Goal: Information Seeking & Learning: Learn about a topic

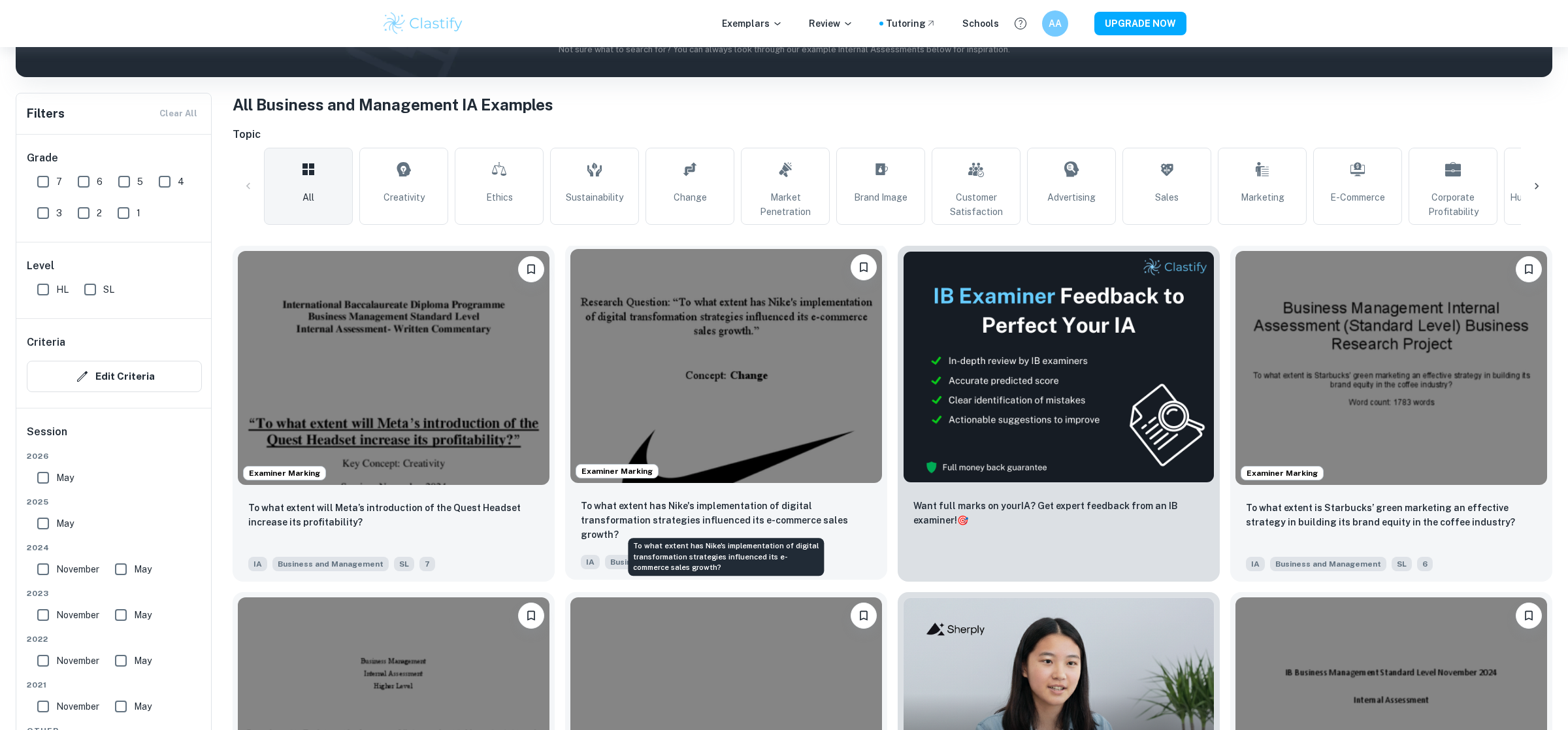
scroll to position [240, 0]
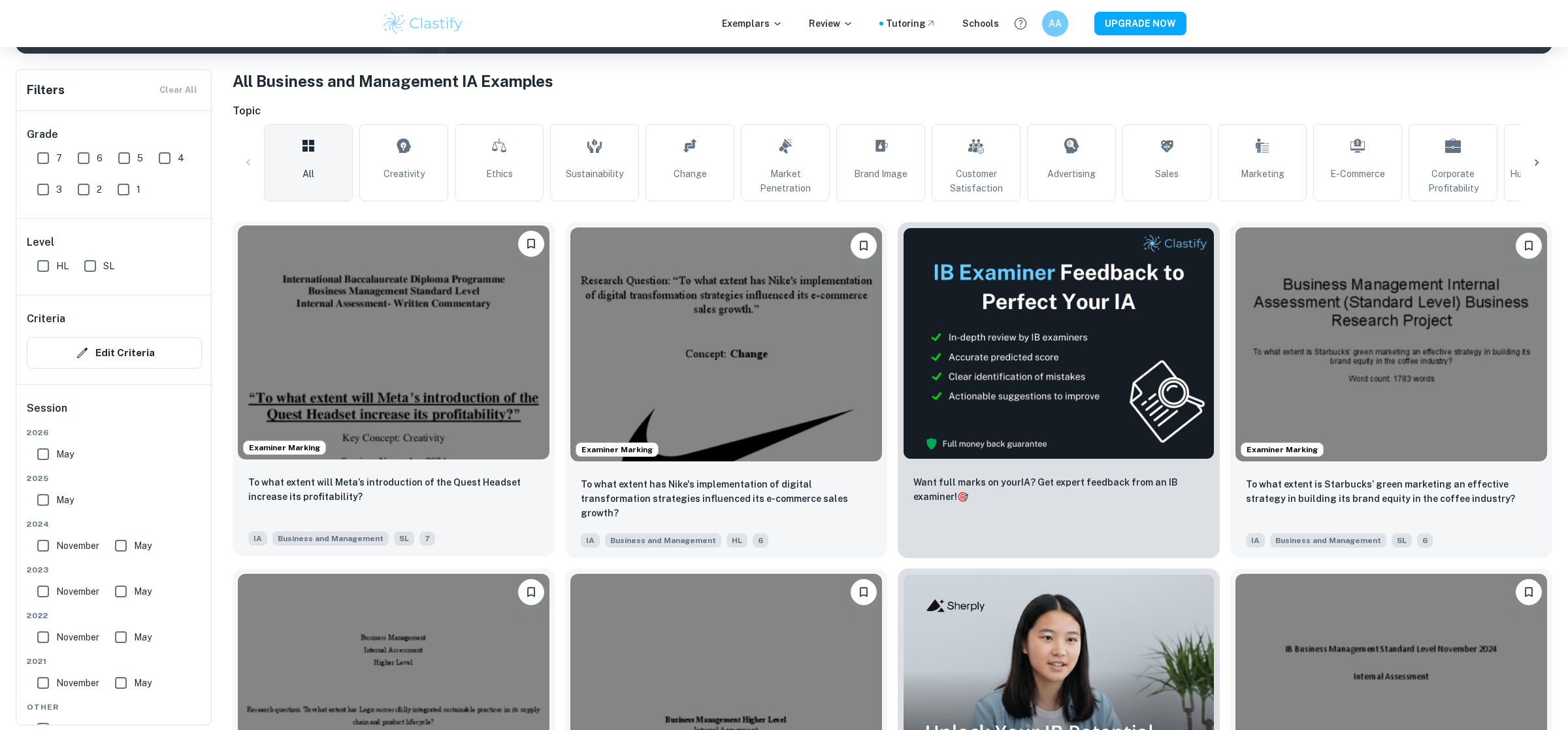
click at [455, 363] on img at bounding box center [394, 342] width 312 height 234
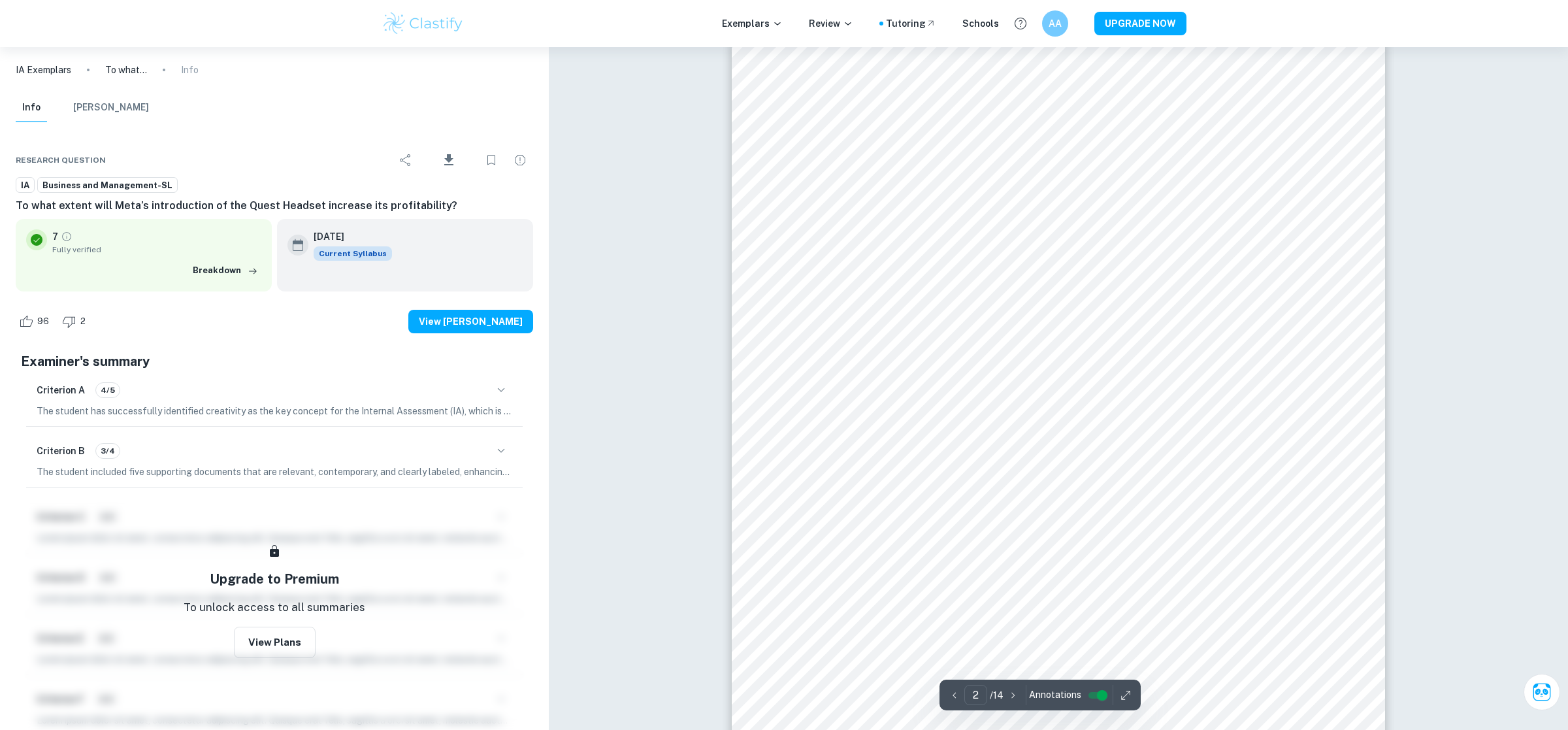
scroll to position [1029, 0]
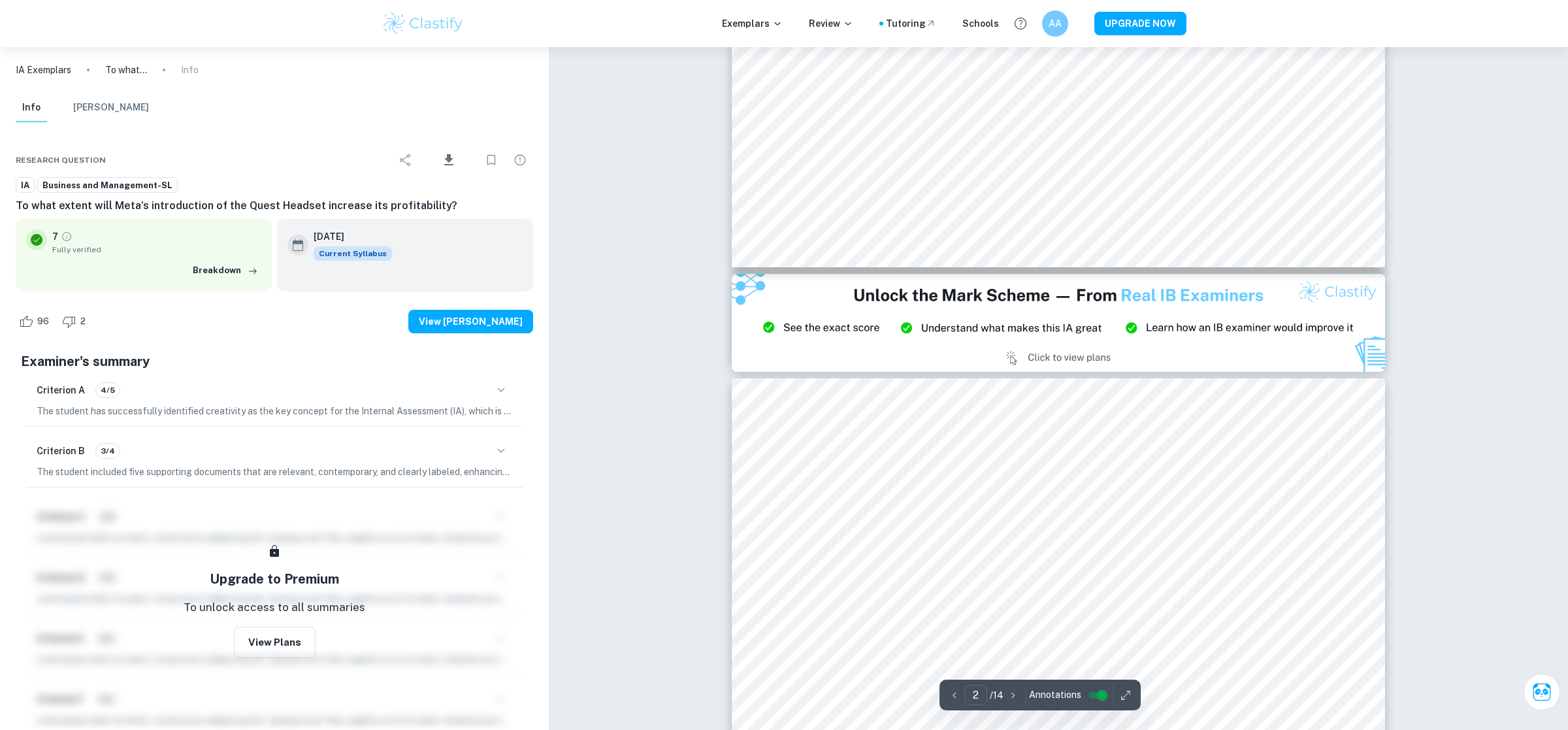
type input "3"
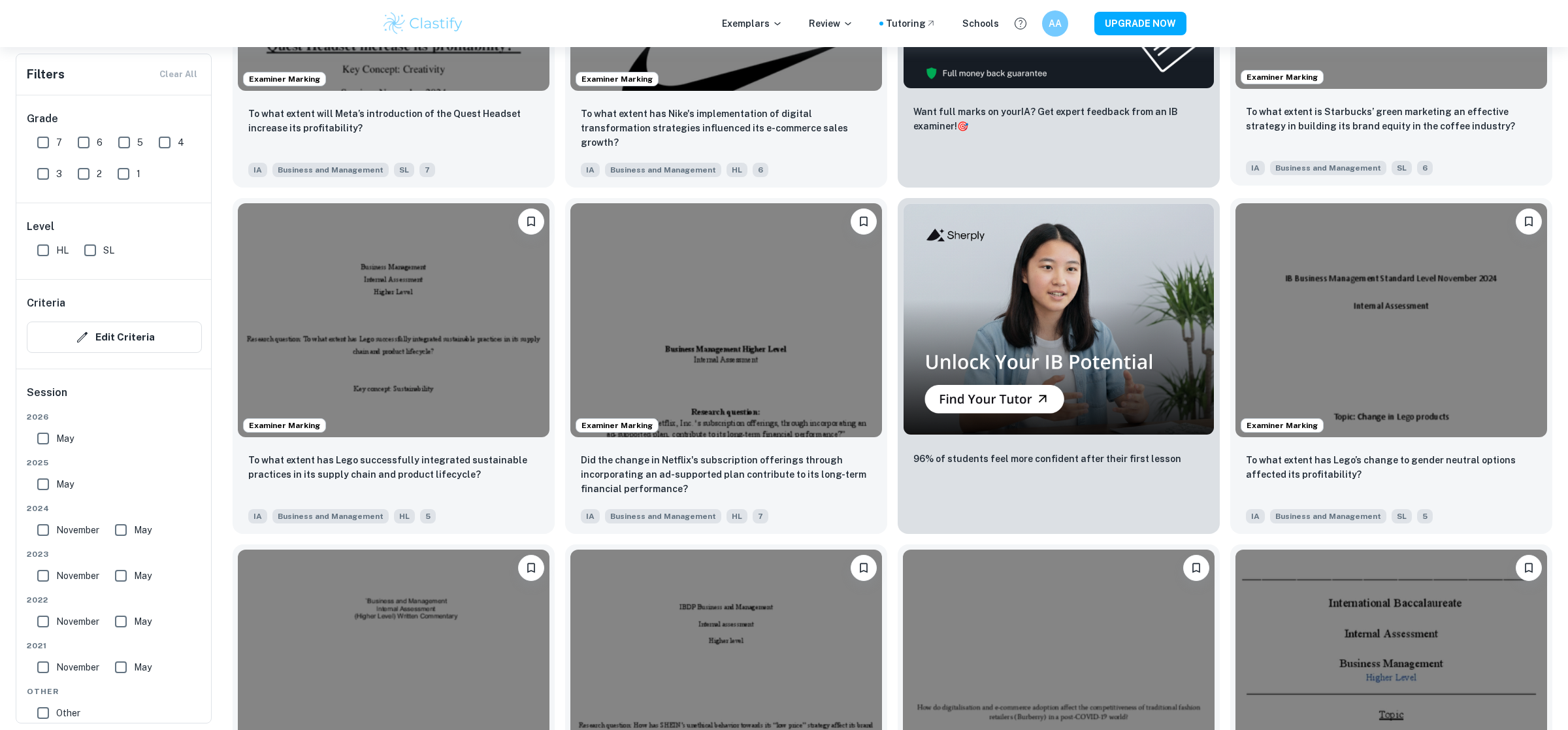
scroll to position [613, 0]
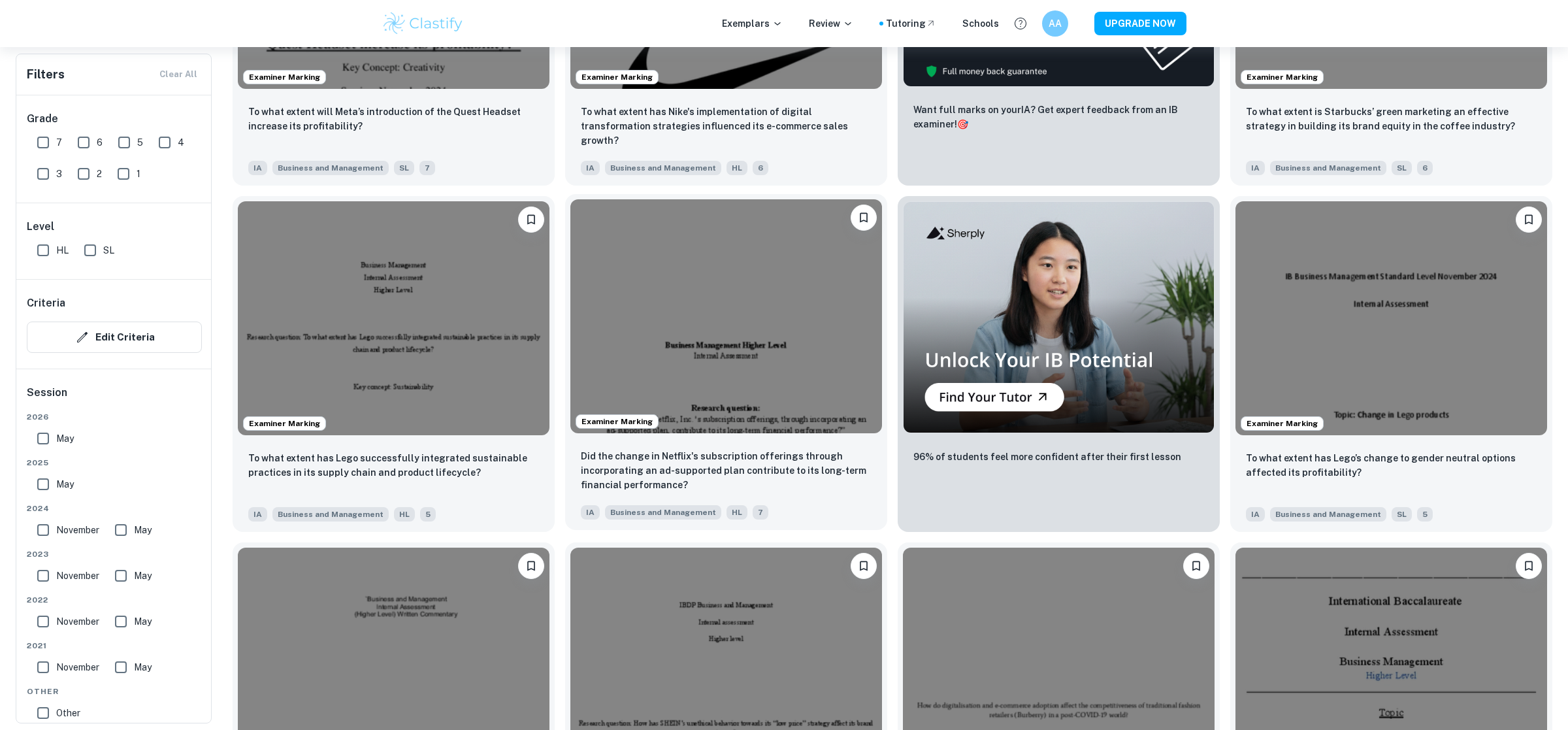
click at [797, 388] on img at bounding box center [726, 316] width 312 height 234
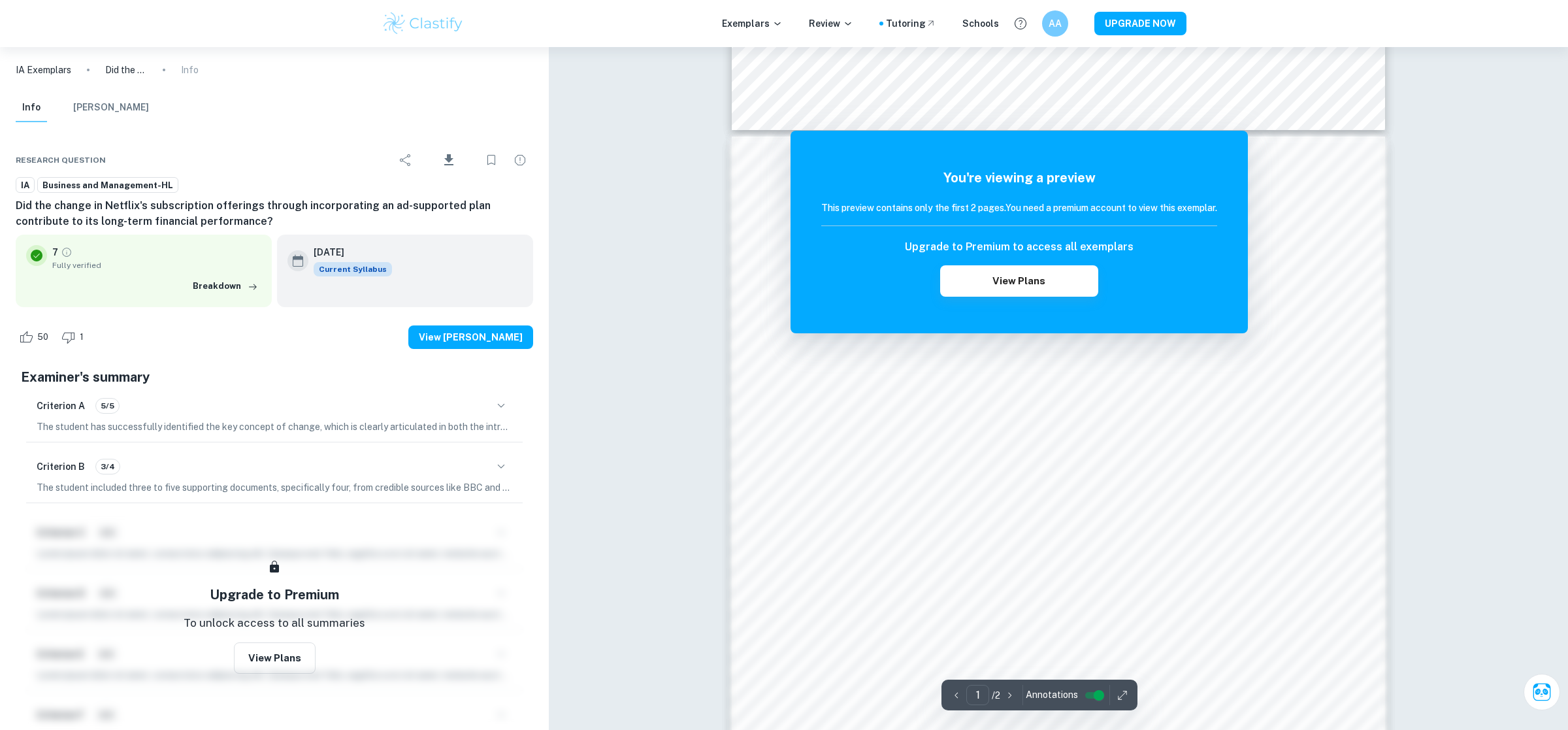
scroll to position [872, 0]
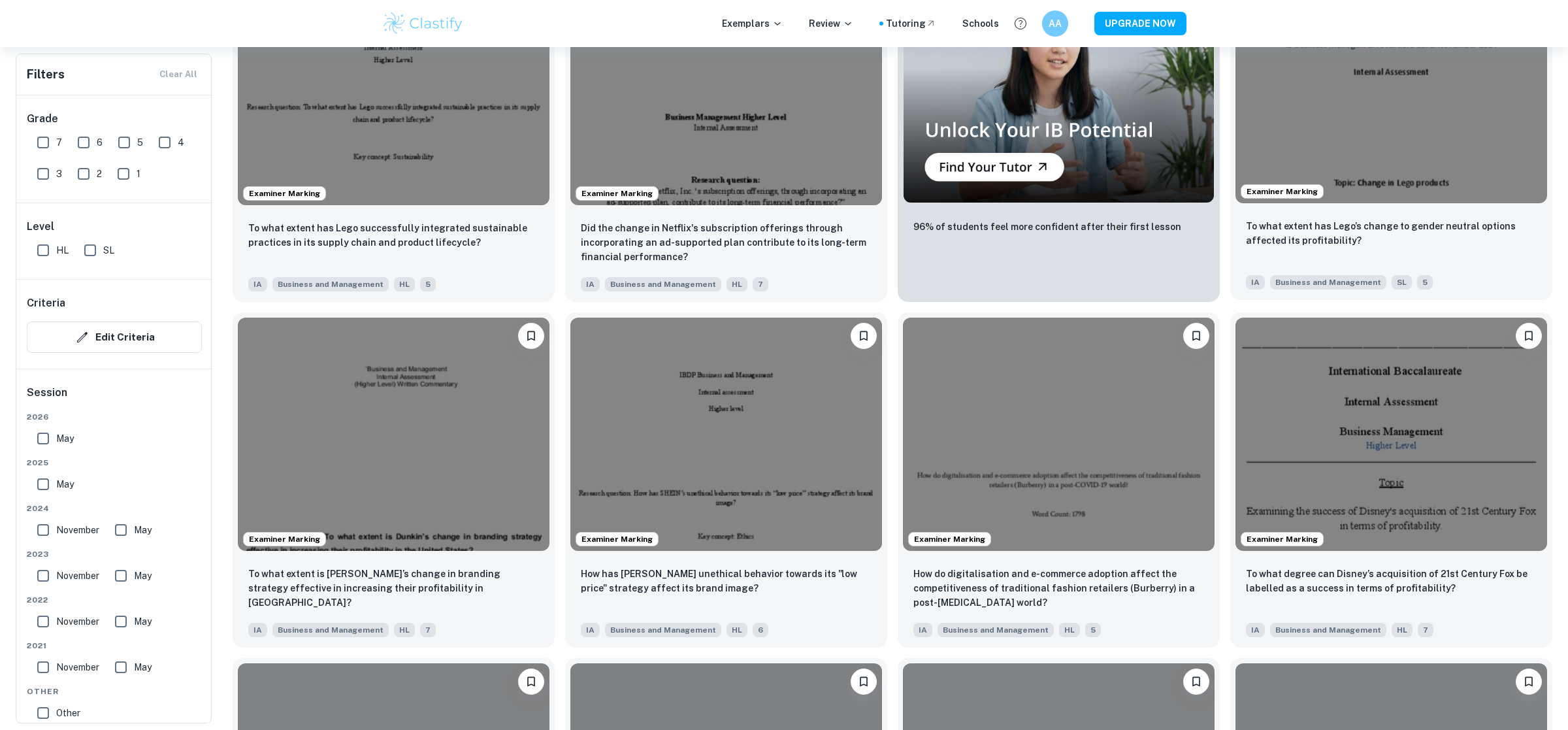
scroll to position [872, 0]
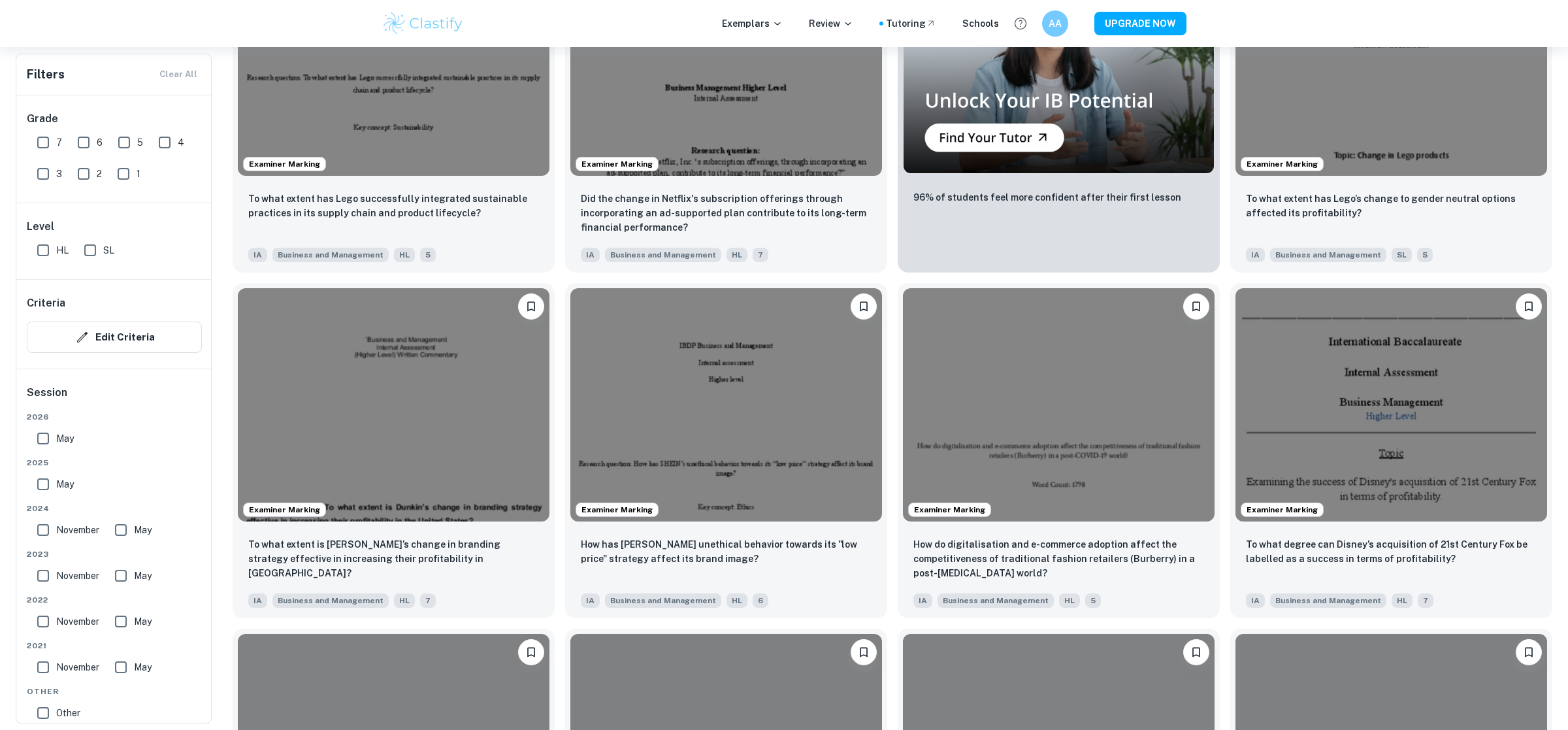
click at [39, 142] on input "7" at bounding box center [43, 142] width 26 height 26
checkbox input "true"
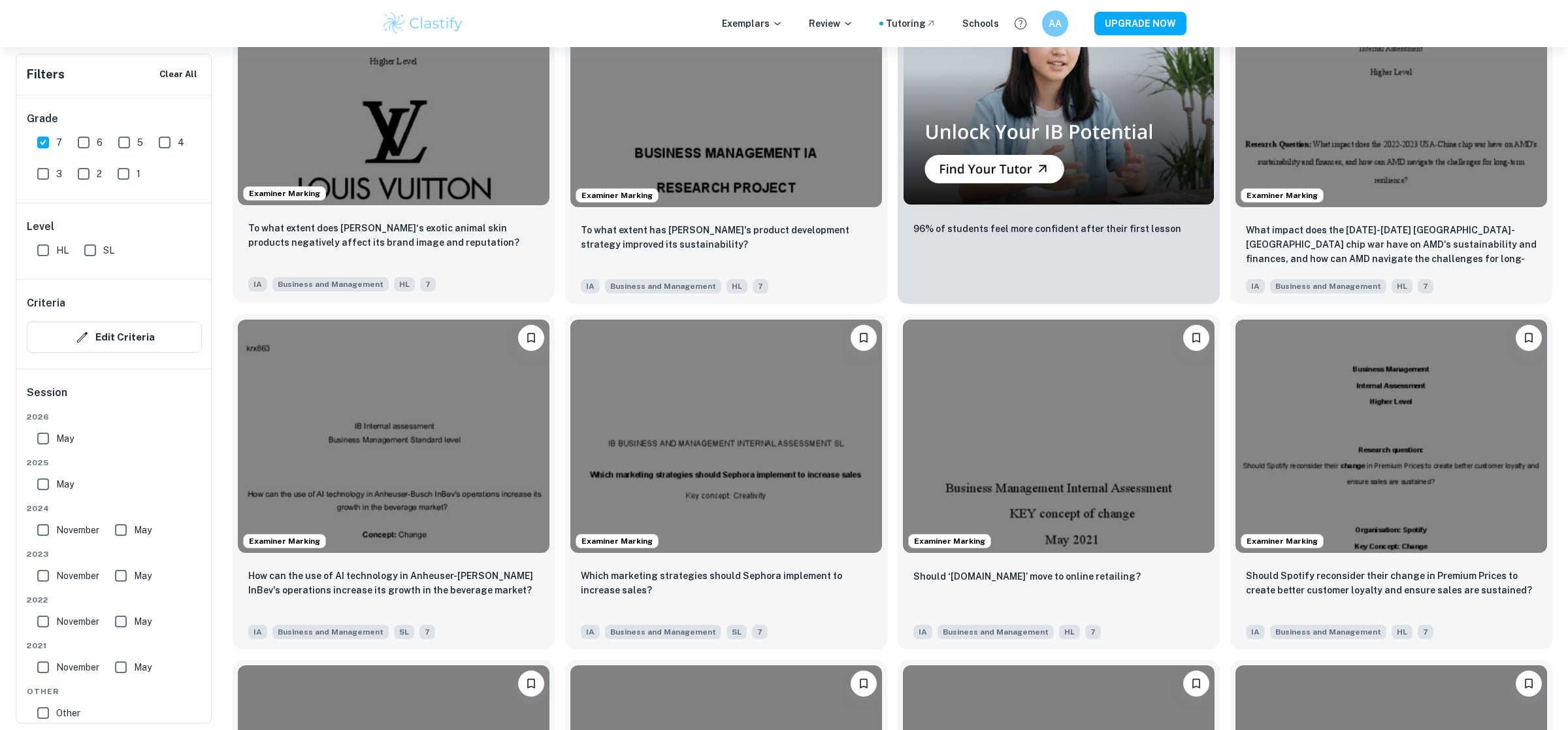
click at [452, 132] on img at bounding box center [394, 88] width 312 height 234
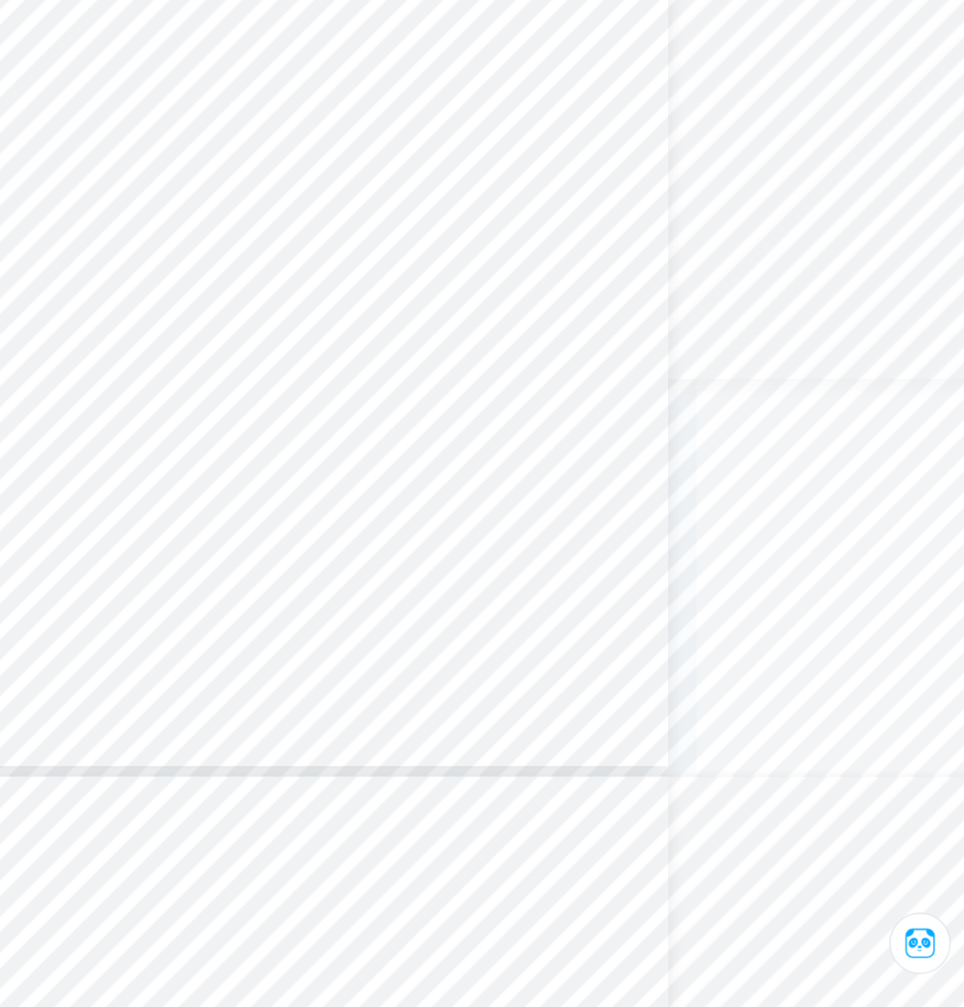
scroll to position [2496, 223]
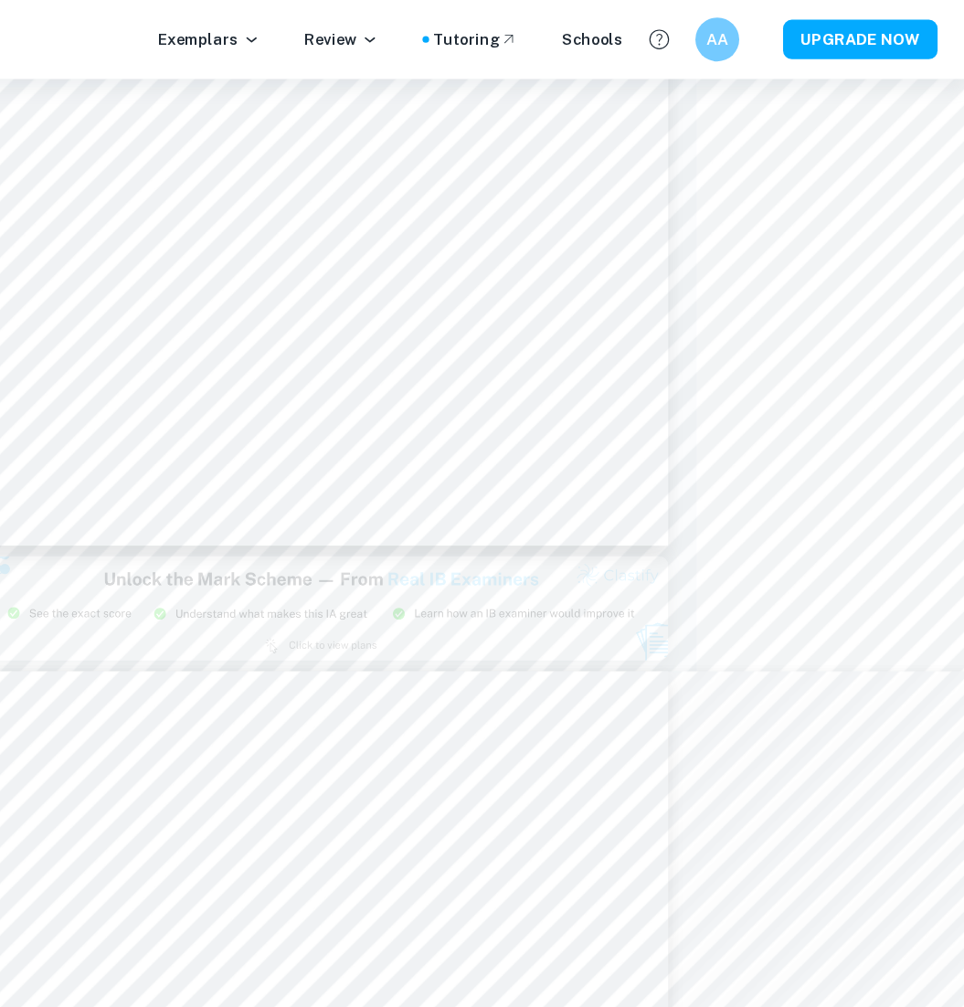
type input "2"
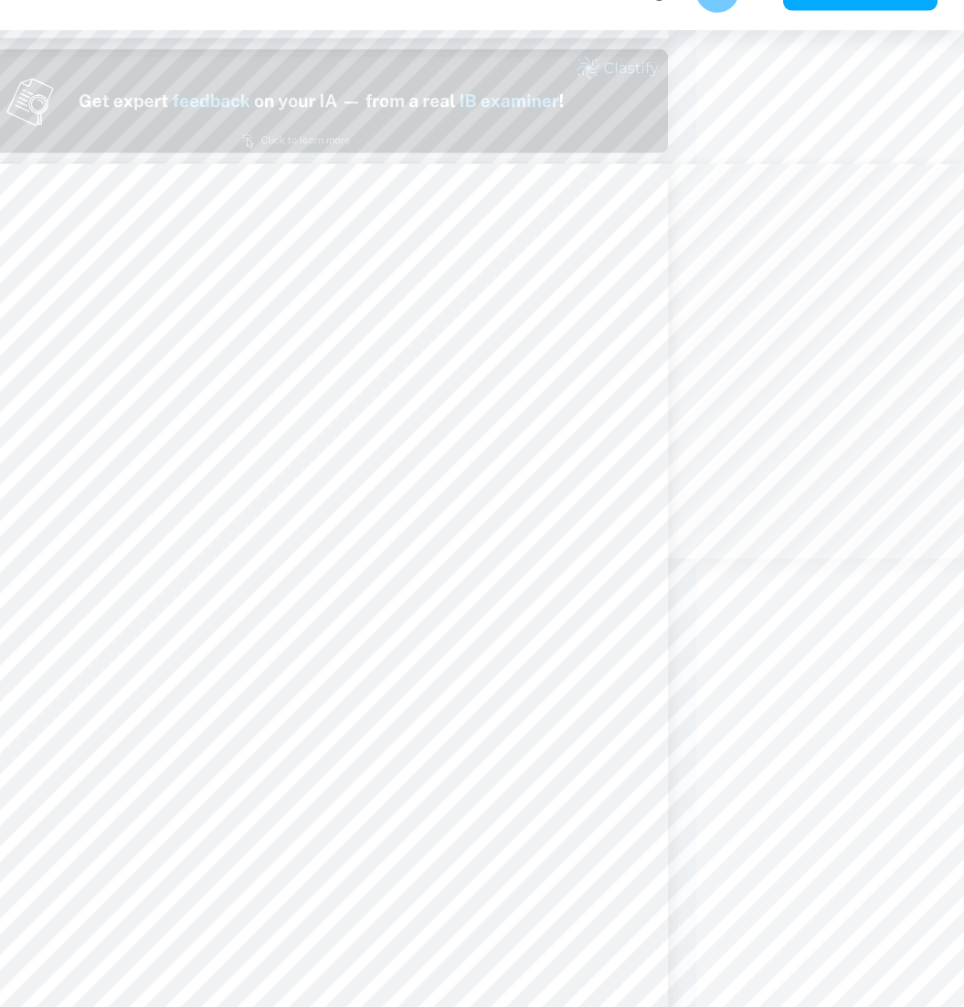
scroll to position [760, 223]
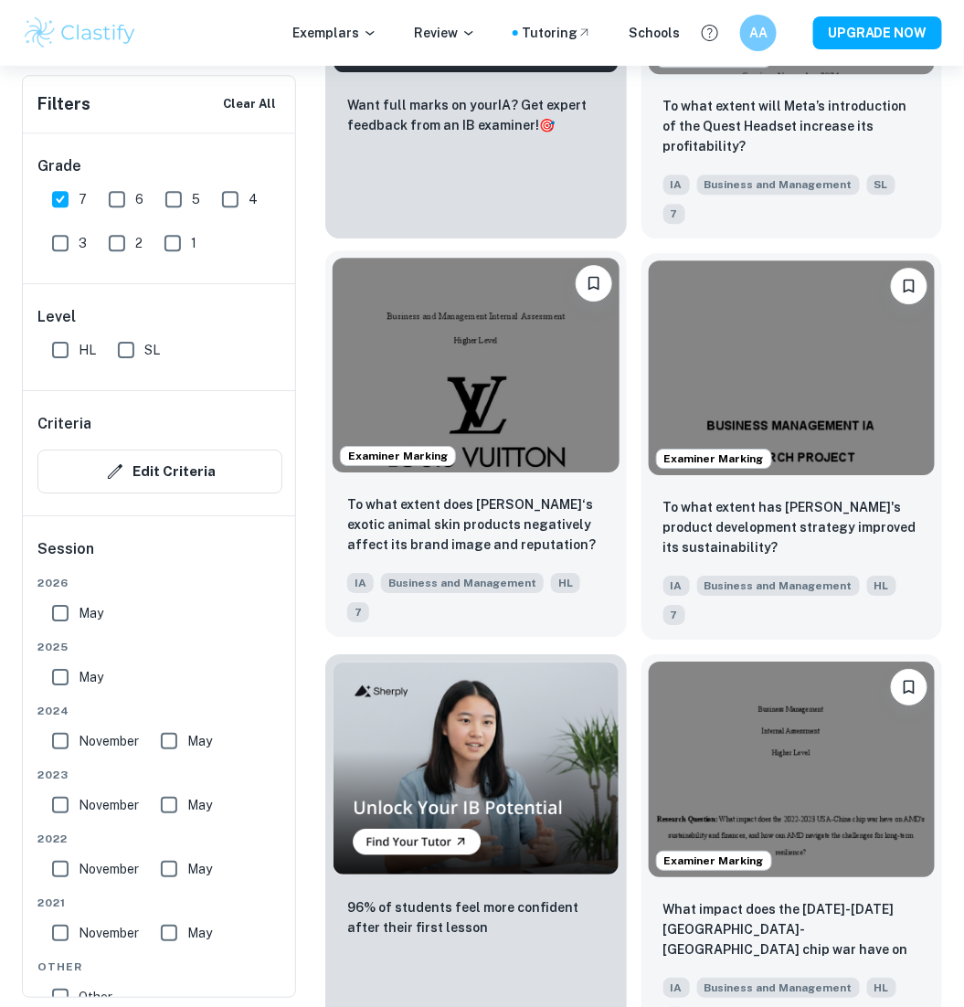
scroll to position [1246, 0]
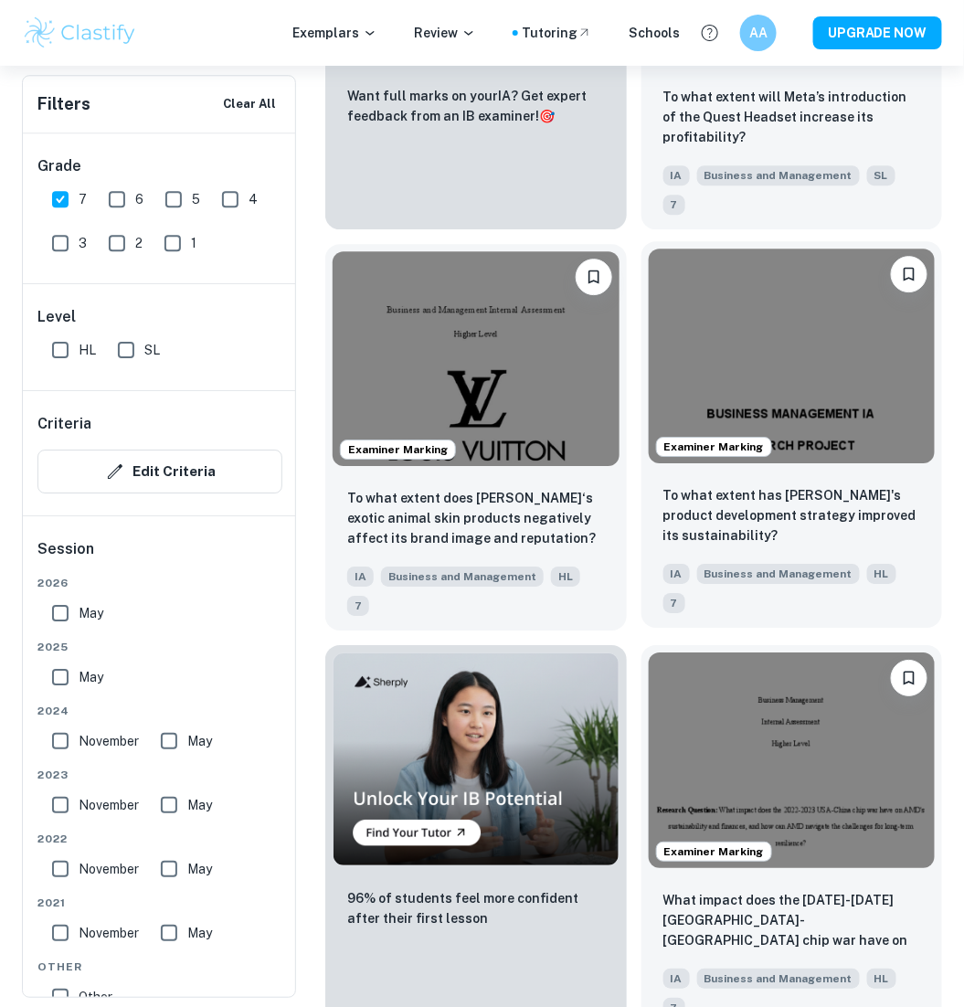
click at [802, 419] on img at bounding box center [792, 356] width 287 height 215
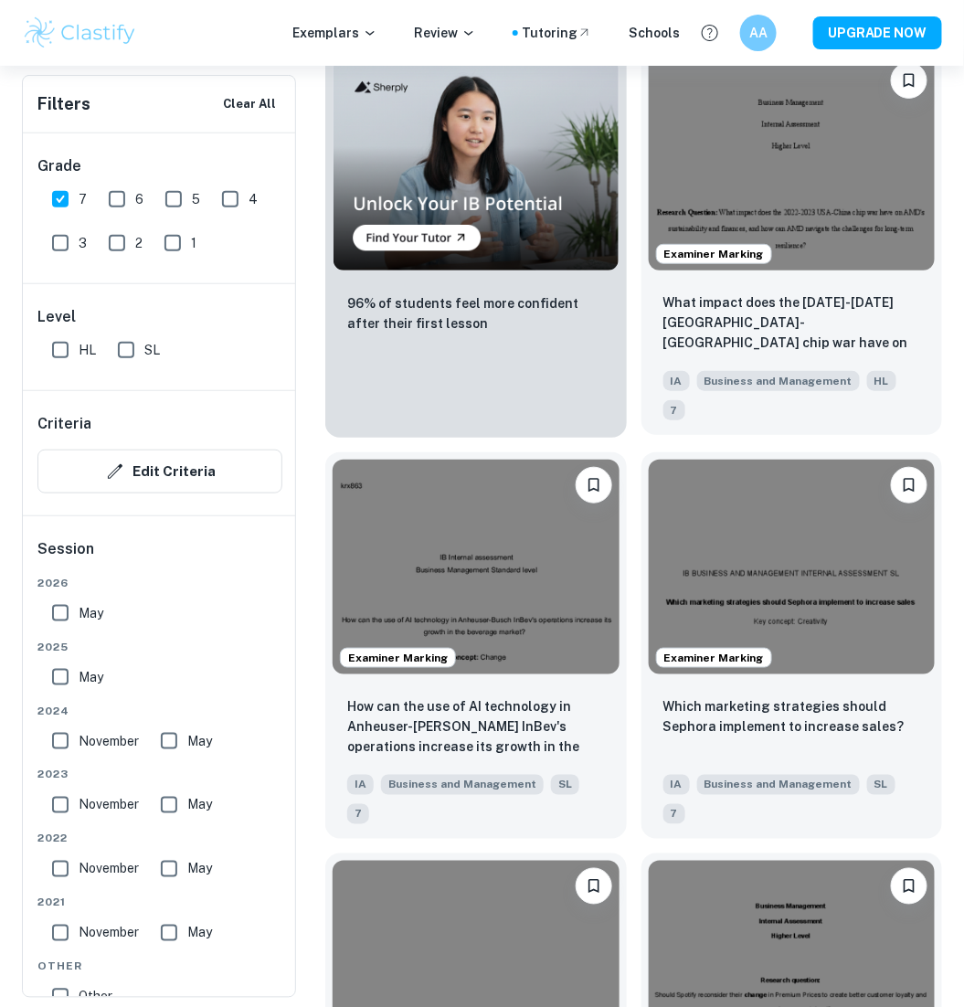
scroll to position [1849, 0]
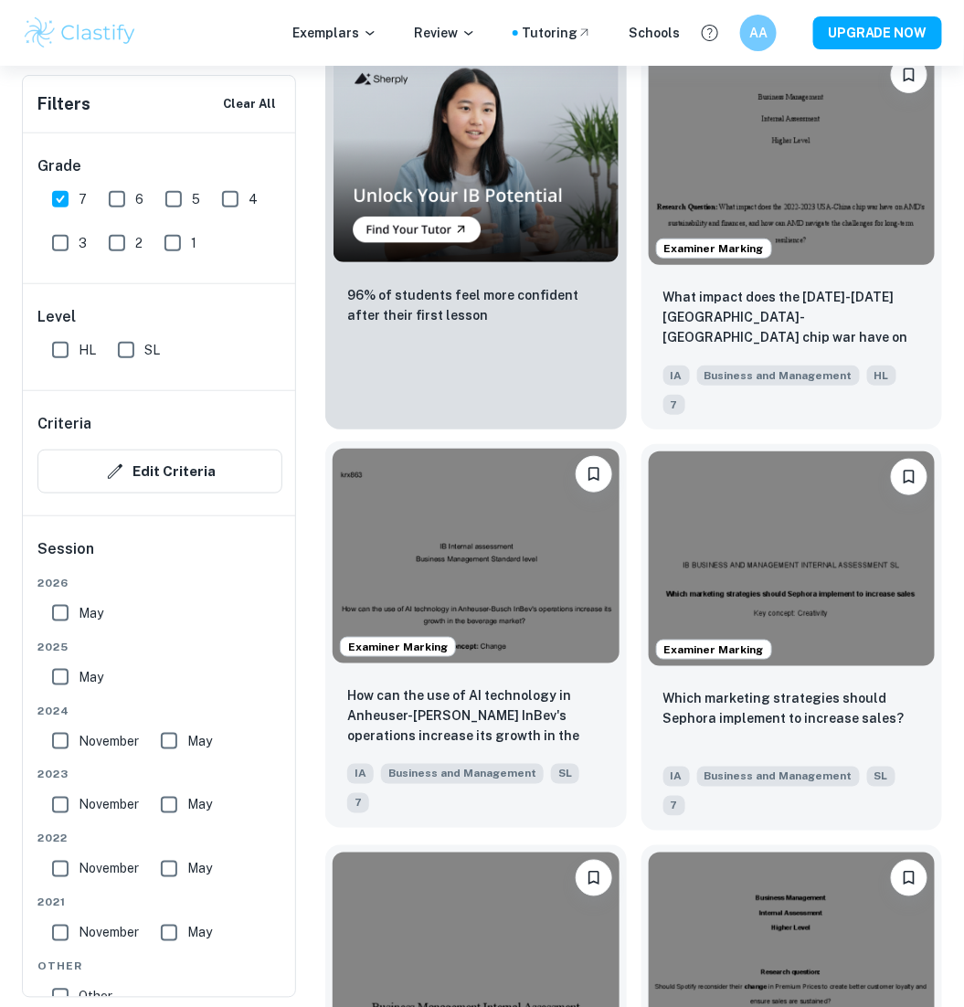
click at [428, 599] on img at bounding box center [476, 556] width 287 height 215
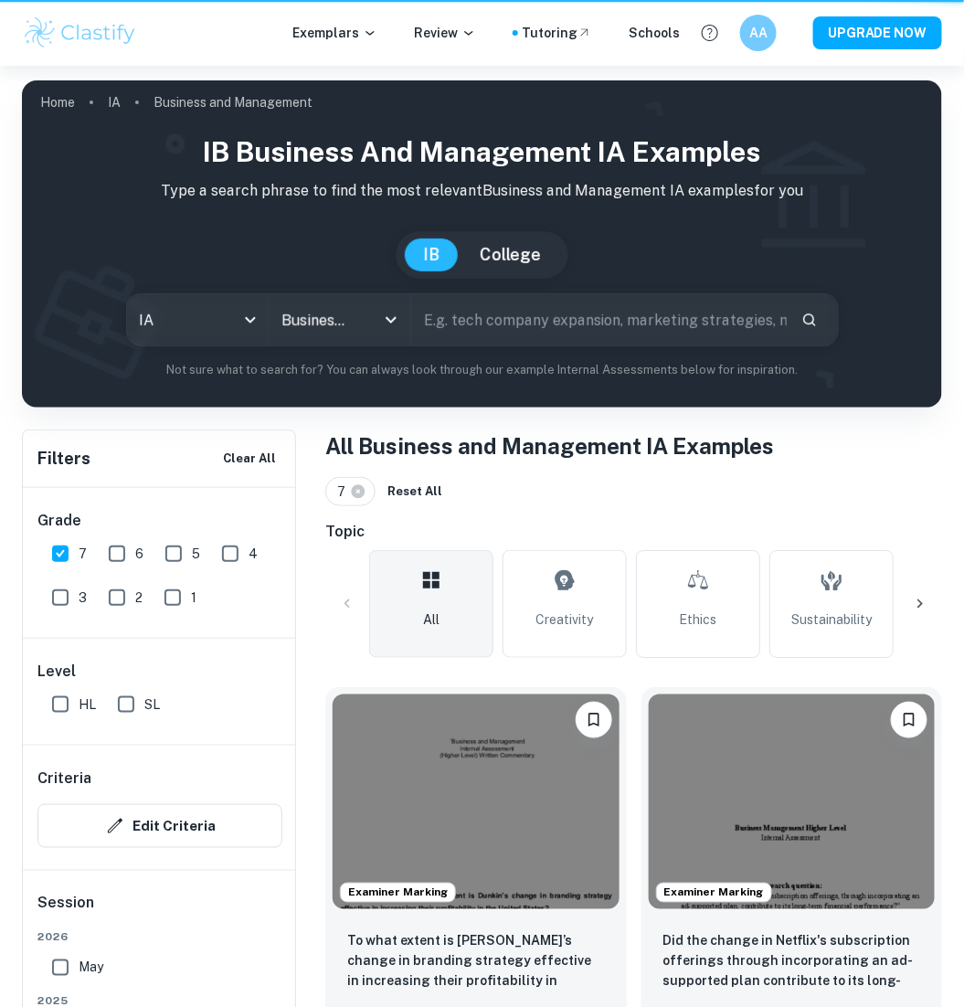
scroll to position [1849, 0]
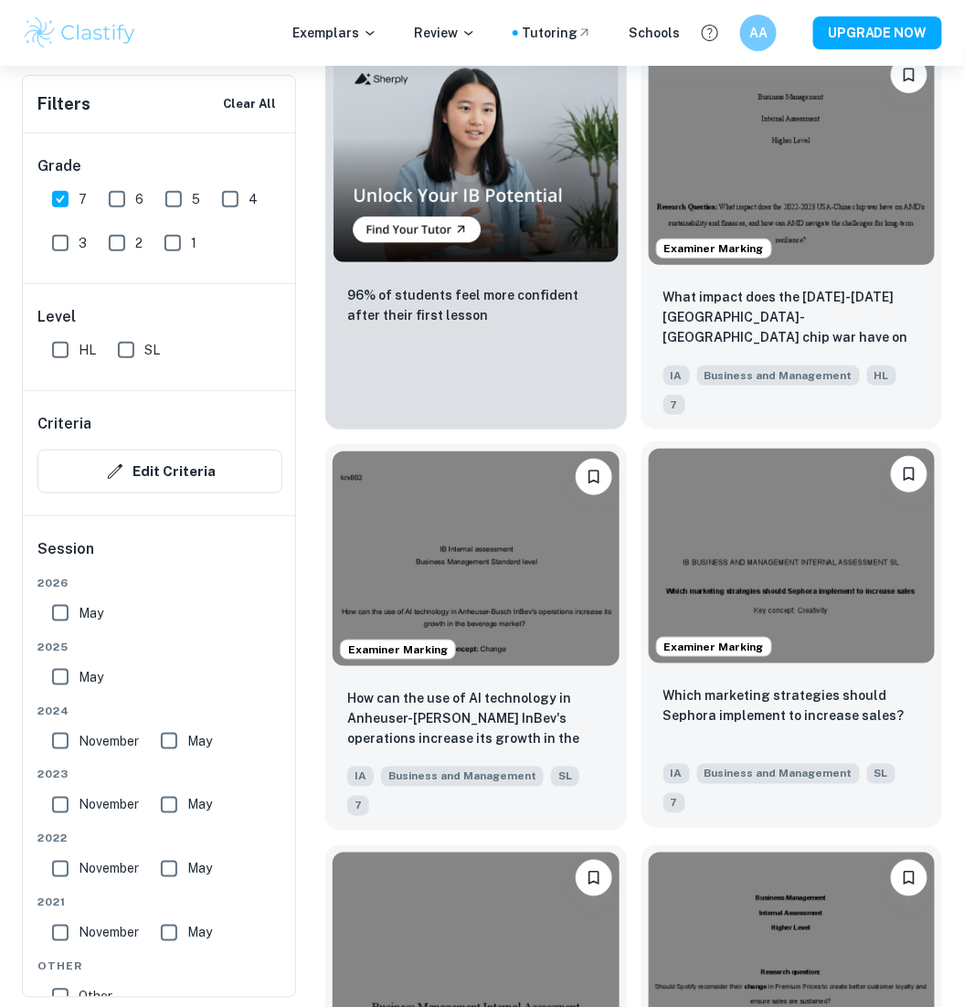
click at [831, 630] on img at bounding box center [792, 556] width 287 height 215
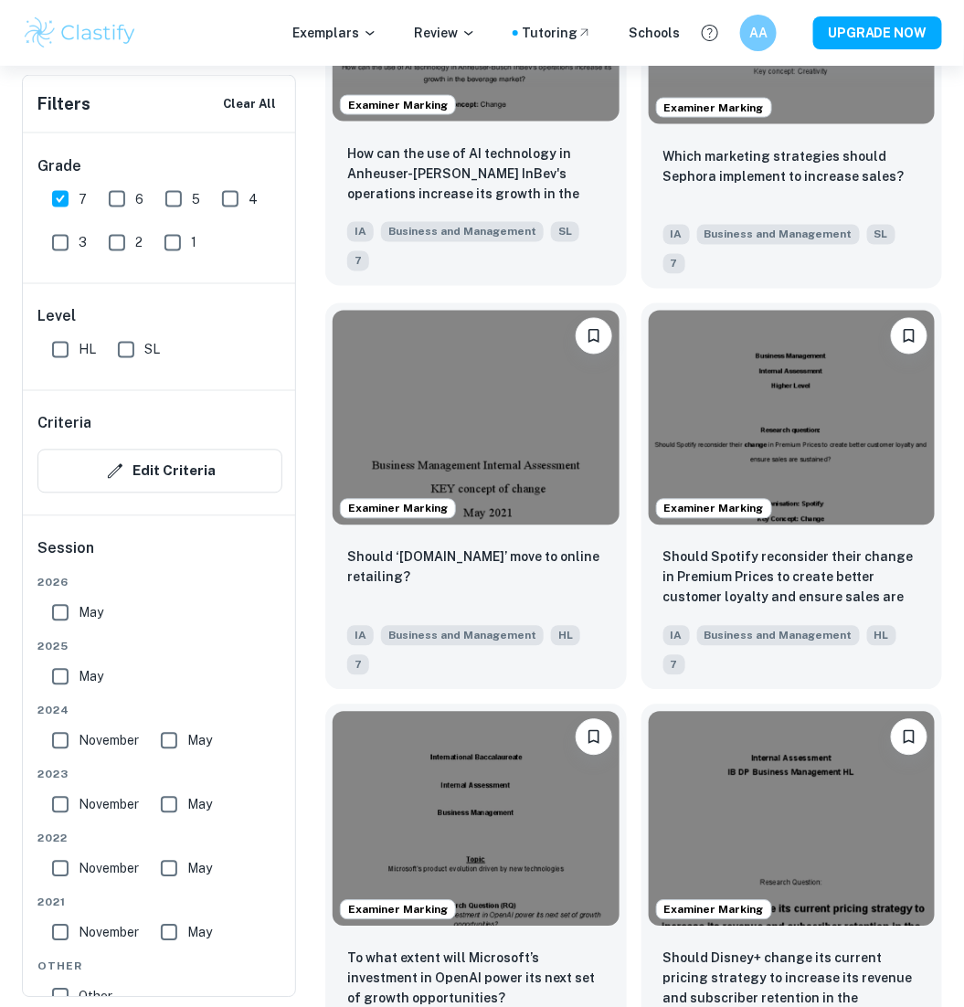
scroll to position [2404, 0]
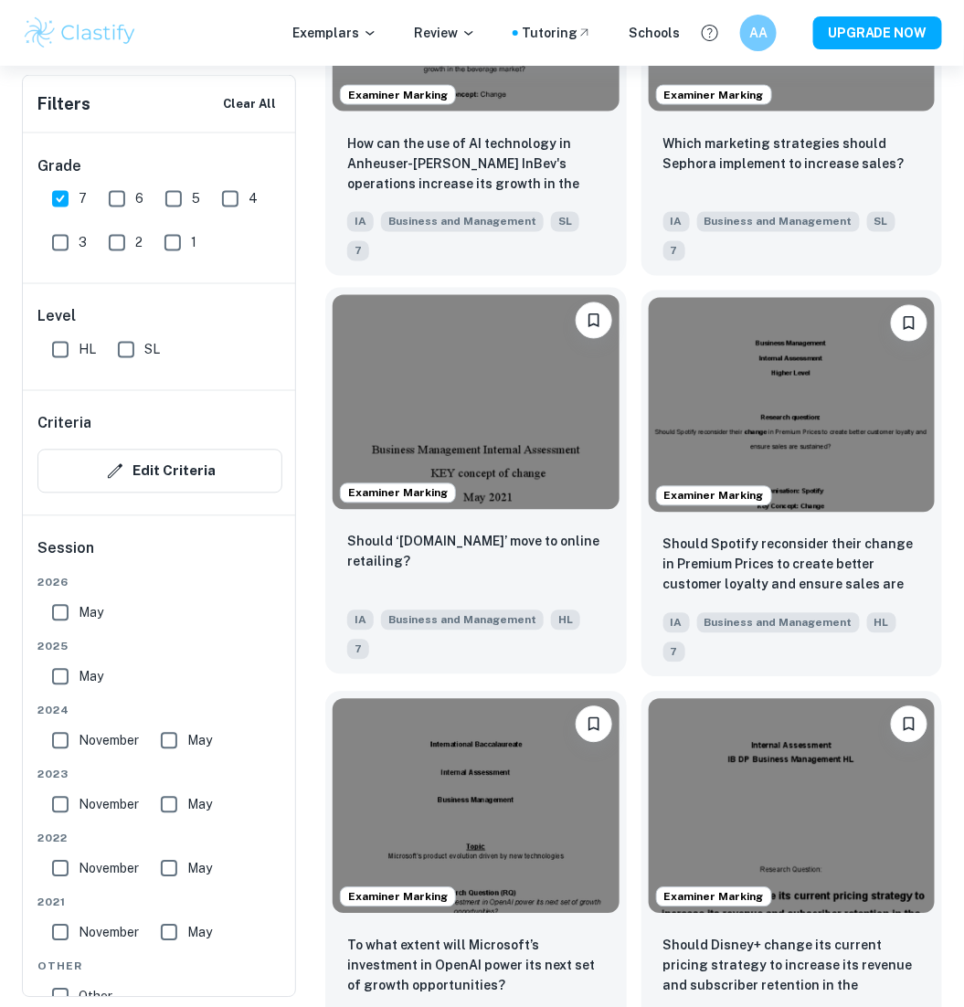
click at [535, 431] on img at bounding box center [476, 402] width 287 height 215
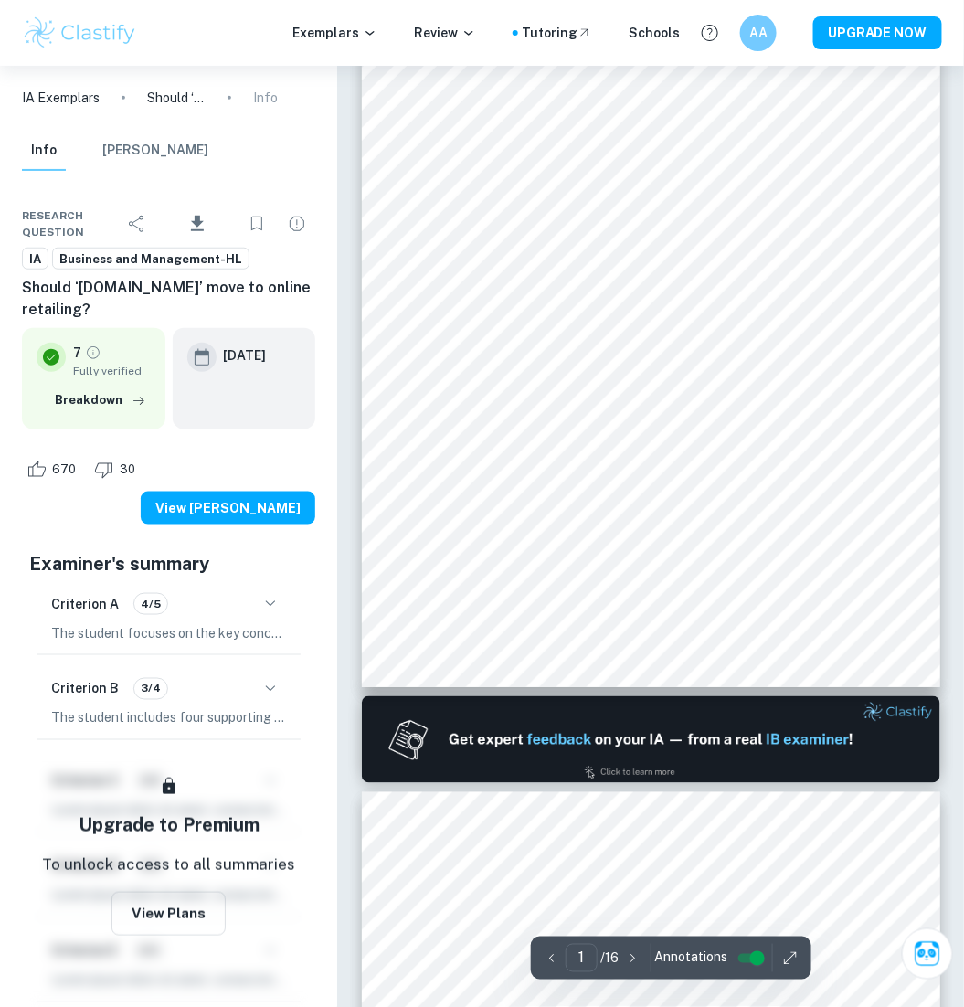
type input "2"
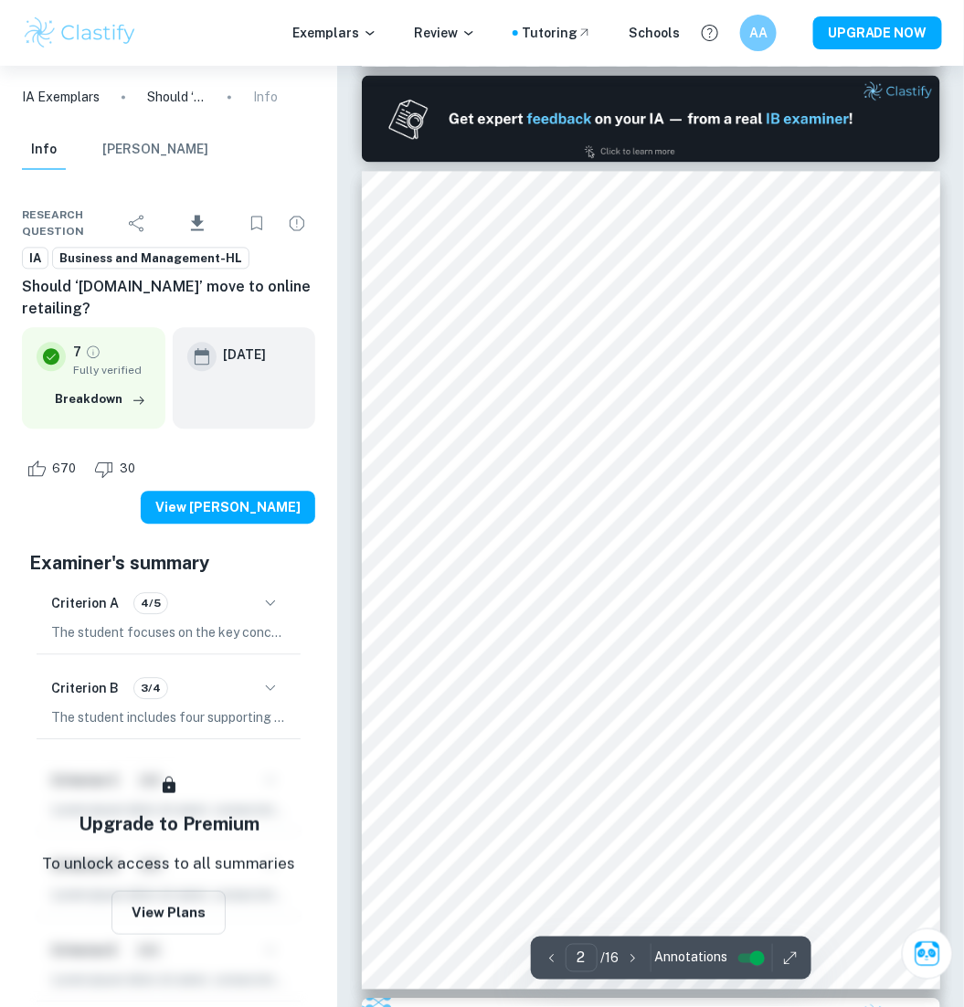
scroll to position [836, 0]
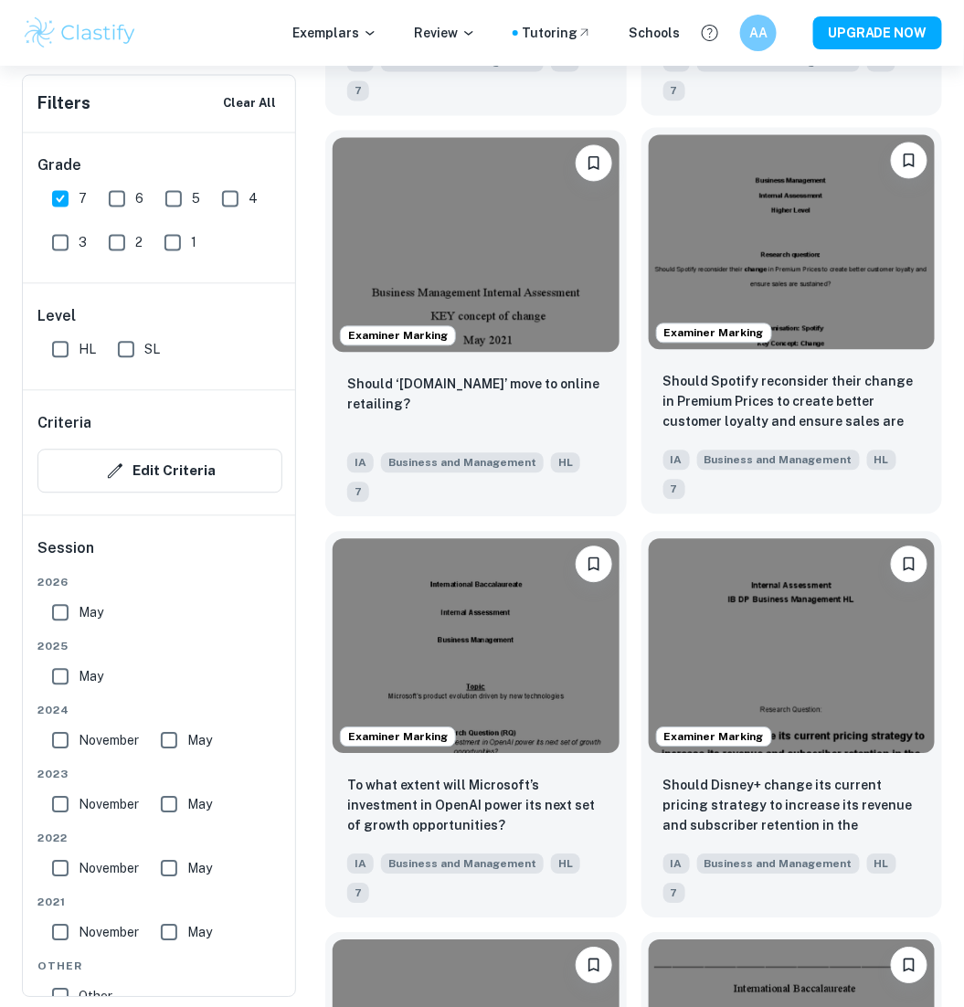
scroll to position [2569, 0]
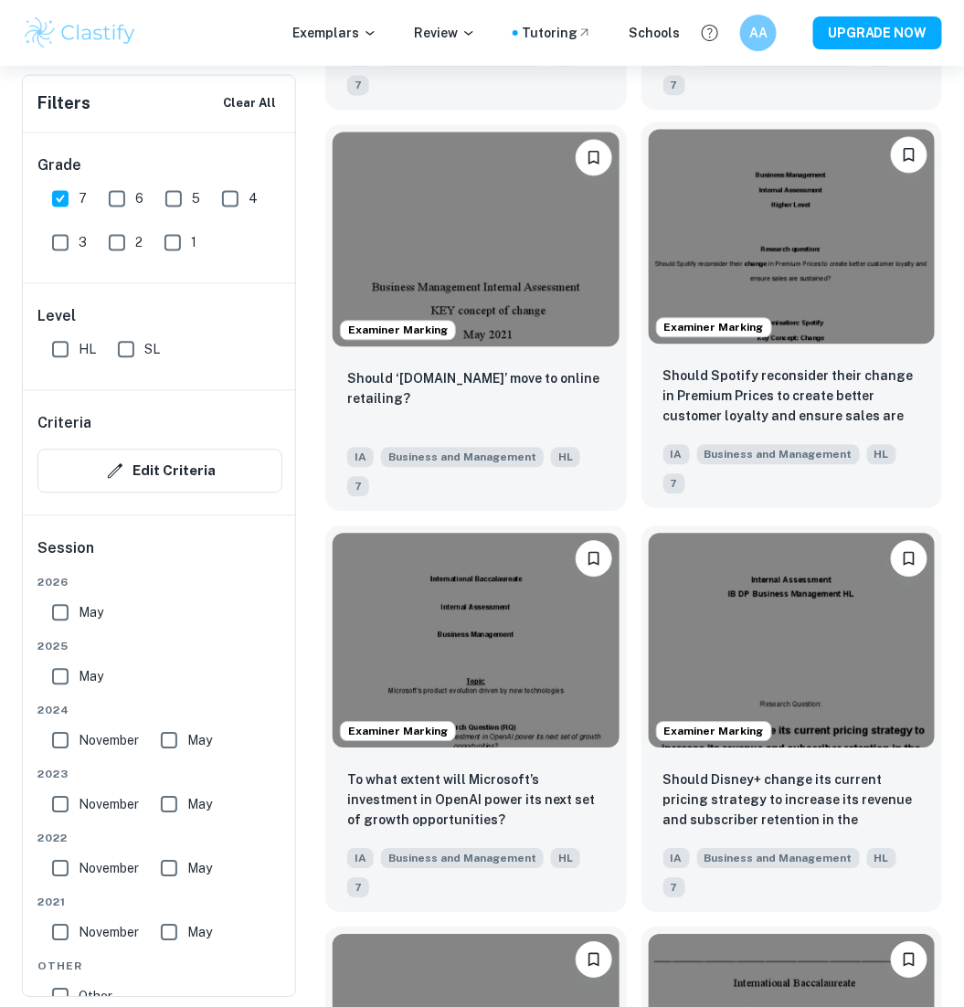
click at [768, 364] on div "Should Spotify reconsider their change in Premium Prices to create better custo…" at bounding box center [793, 430] width 302 height 157
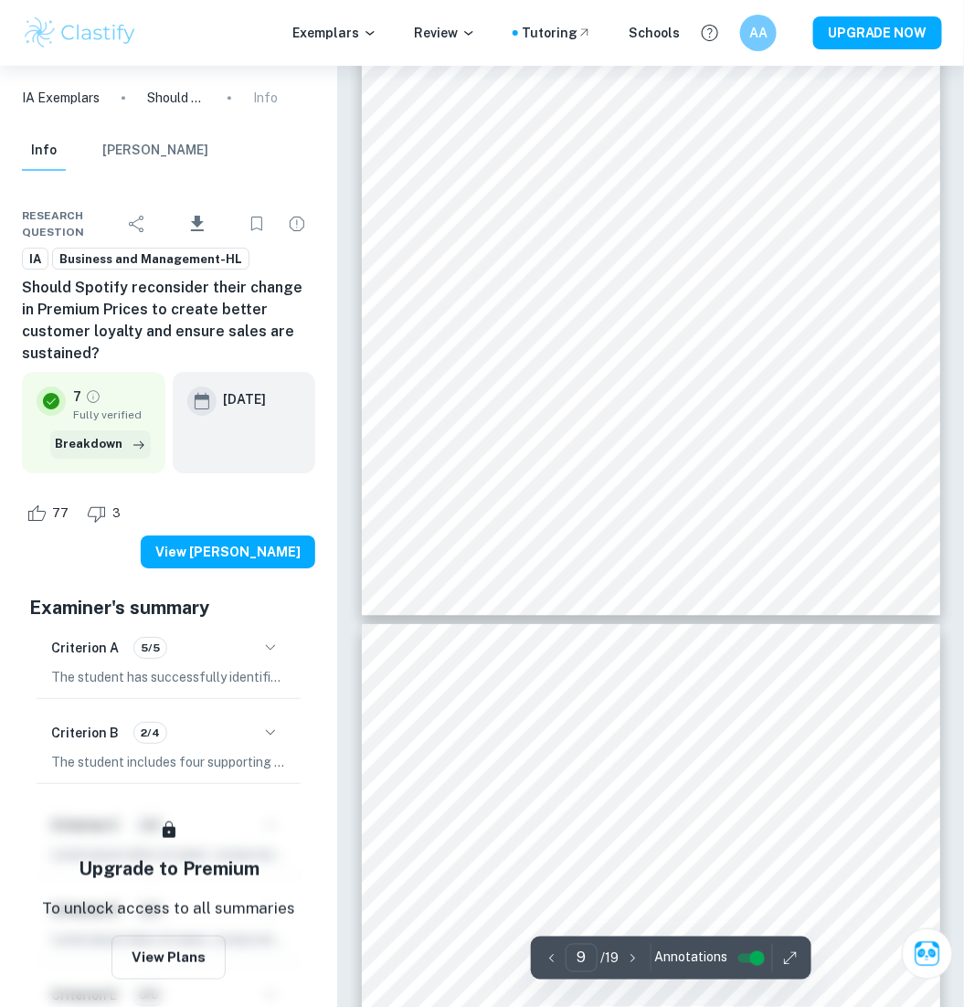
scroll to position [6565, 0]
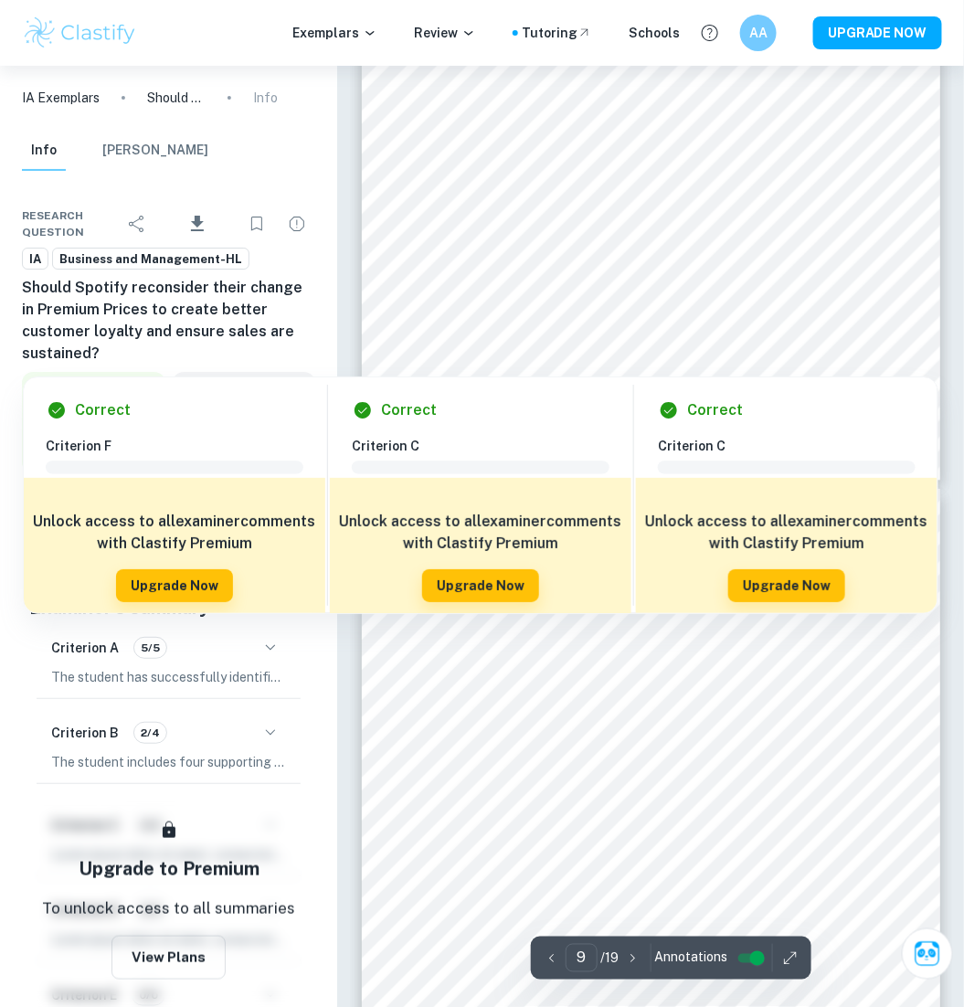
type input "10"
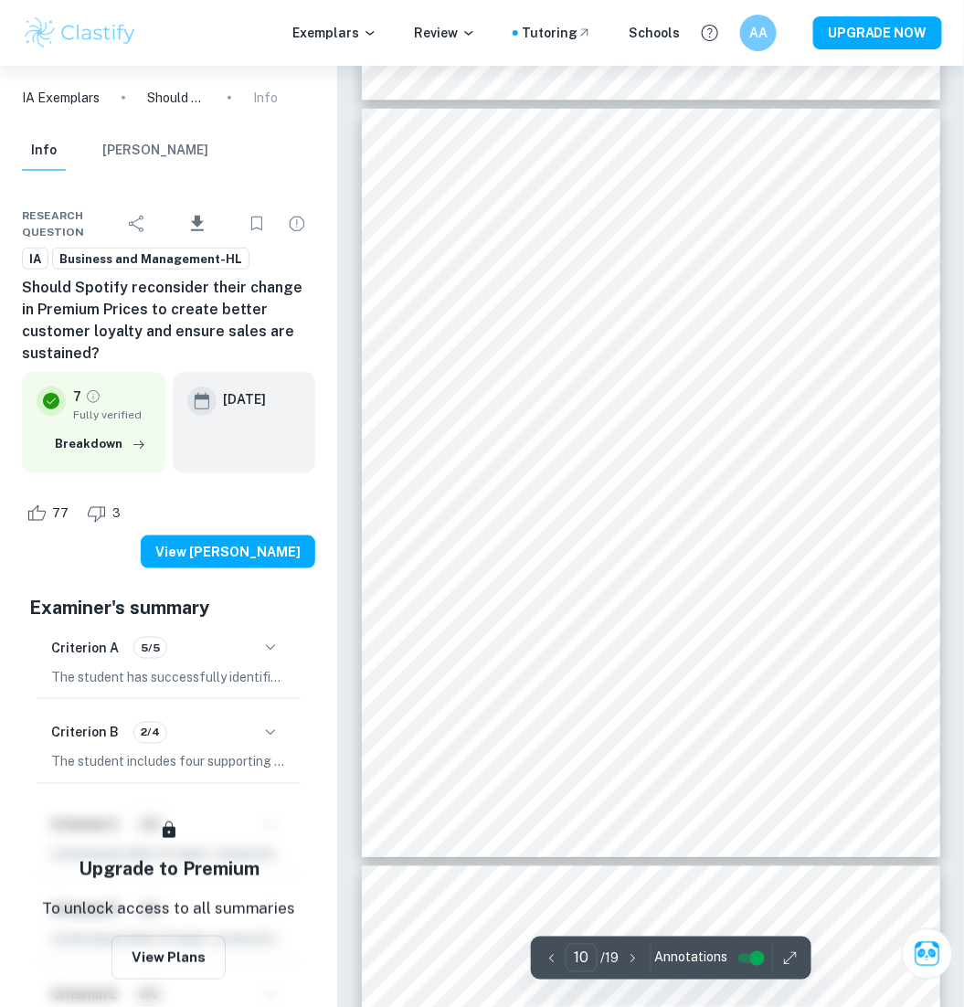
scroll to position [7083, 0]
